Goal: Task Accomplishment & Management: Manage account settings

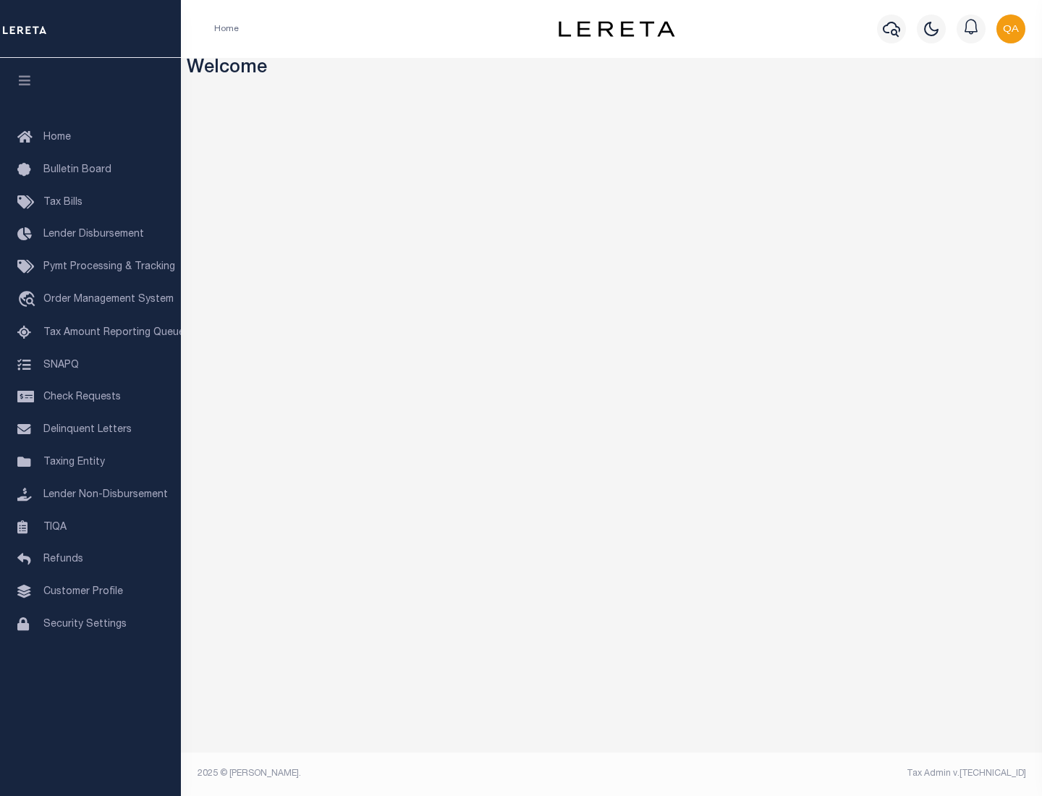
click at [90, 397] on span "Check Requests" at bounding box center [81, 397] width 77 height 10
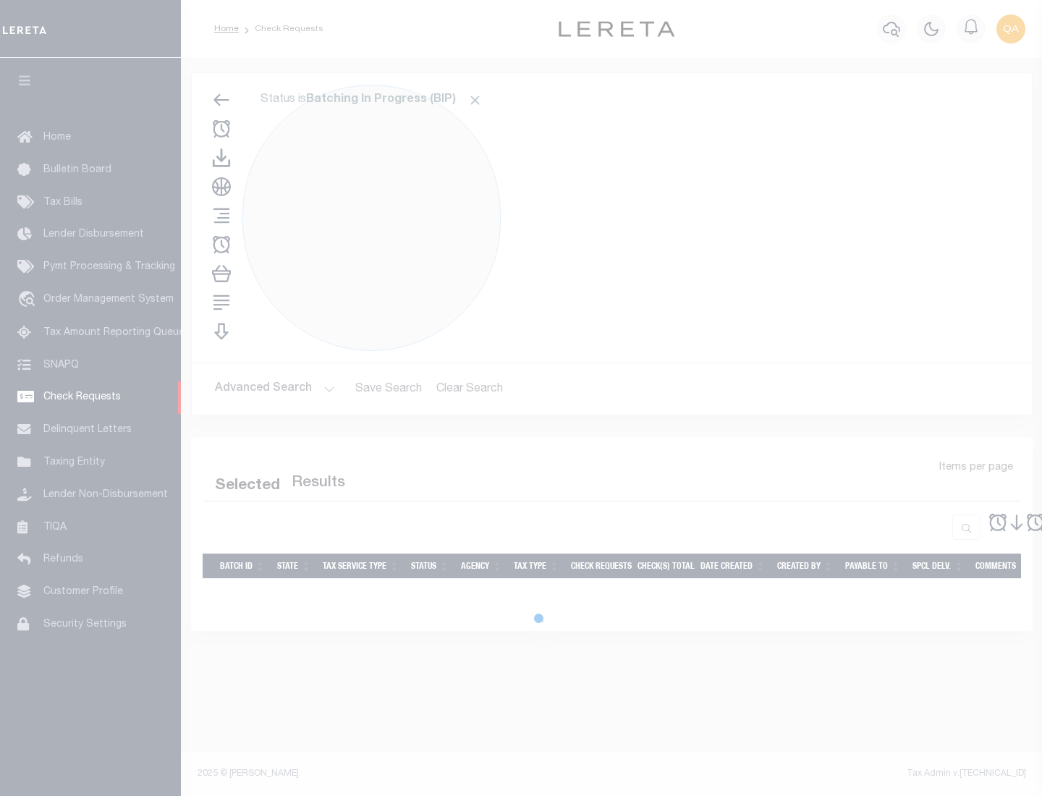
select select "50"
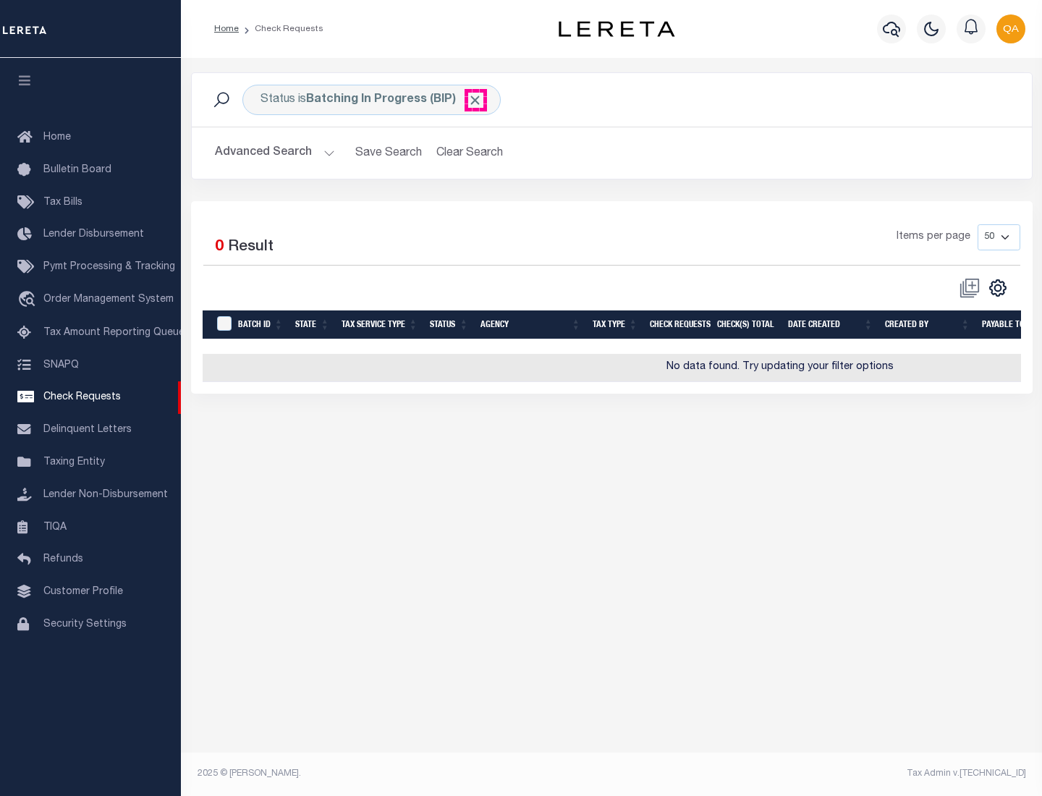
click at [475, 100] on span "Click to Remove" at bounding box center [474, 100] width 15 height 15
